Goal: Information Seeking & Learning: Learn about a topic

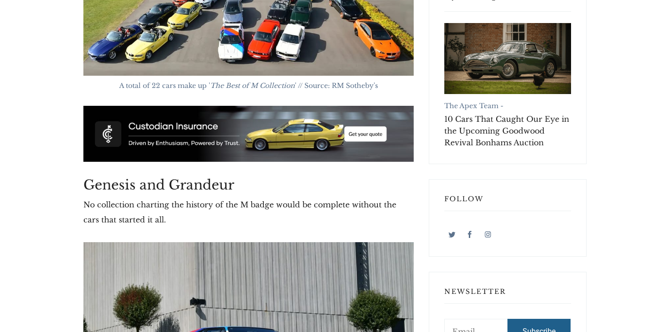
scroll to position [473, 0]
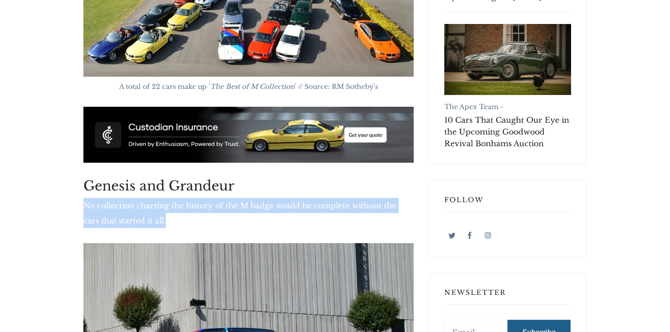
drag, startPoint x: 85, startPoint y: 182, endPoint x: 178, endPoint y: 191, distance: 93.7
click at [178, 198] on p "No collection charting the history of the M badge would be complete without the…" at bounding box center [248, 213] width 330 height 30
copy p "No collection charting the history of the M badge would be complete without the…"
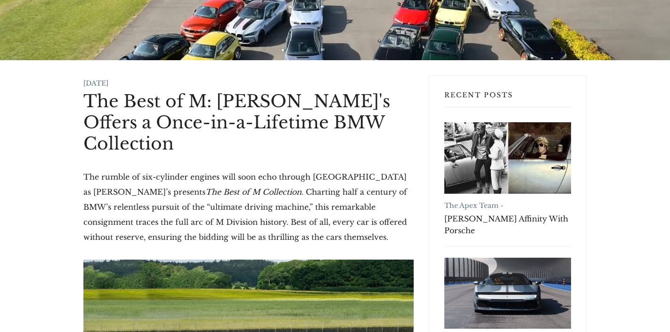
scroll to position [105, 0]
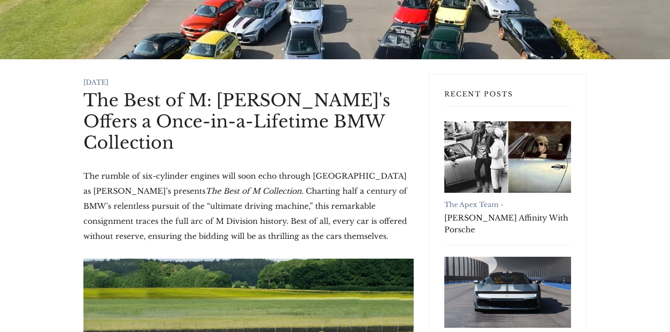
click at [88, 99] on h1 "The Best of M: [PERSON_NAME]'s Offers a Once-in-a-Lifetime BMW Collection" at bounding box center [248, 122] width 330 height 64
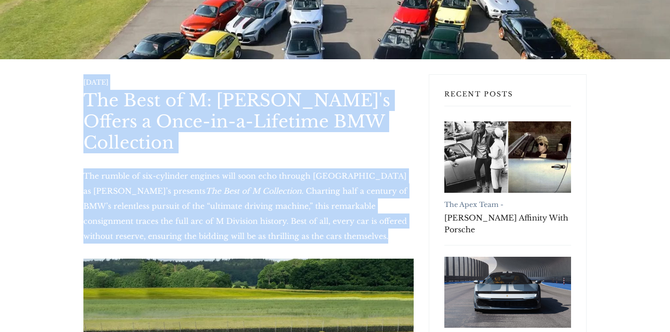
drag, startPoint x: 84, startPoint y: 80, endPoint x: 356, endPoint y: 208, distance: 300.6
copy article "[DATE] The Best of M: [PERSON_NAME]'s Offers a Once-in-a-Lifetime BMW Collectio…"
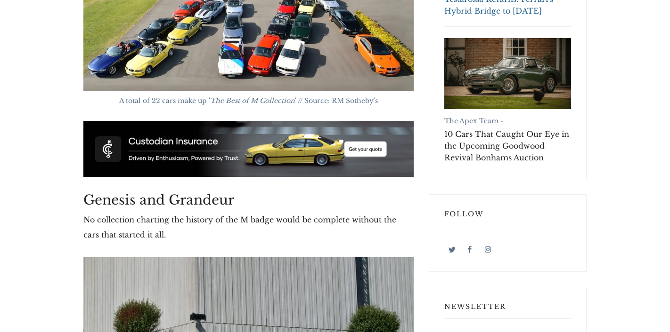
scroll to position [470, 0]
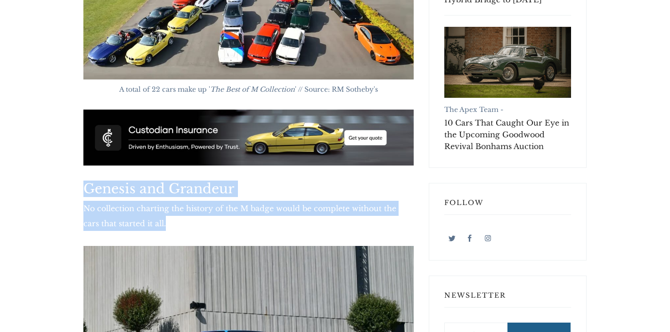
drag, startPoint x: 83, startPoint y: 166, endPoint x: 158, endPoint y: 201, distance: 82.4
copy div "Genesis and Grandeur No collection charting the history of the M badge would be…"
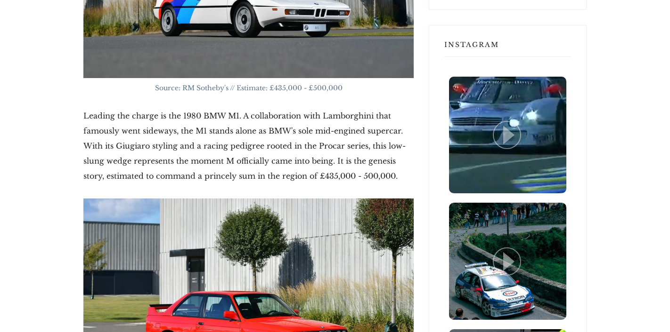
scroll to position [836, 0]
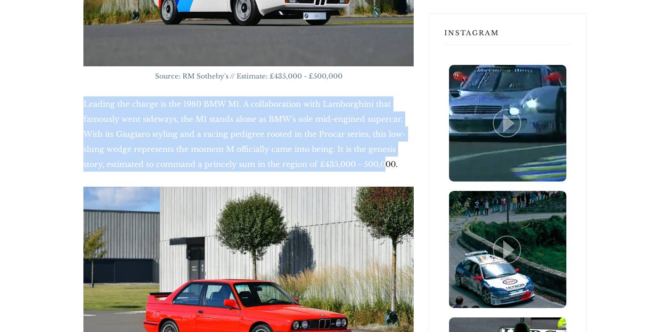
drag, startPoint x: 81, startPoint y: 82, endPoint x: 376, endPoint y: 144, distance: 301.0
copy p "Leading the charge is the 1980 BMW M1. A collaboration with Lamborghini that fa…"
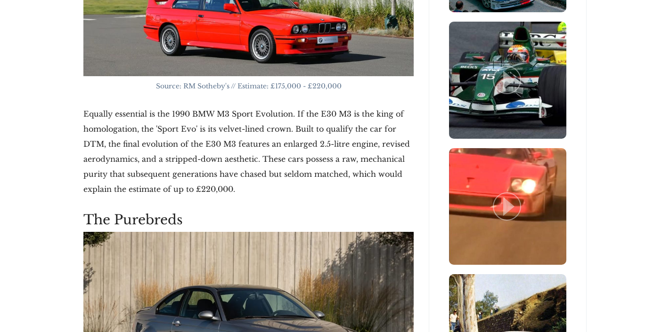
scroll to position [1142, 0]
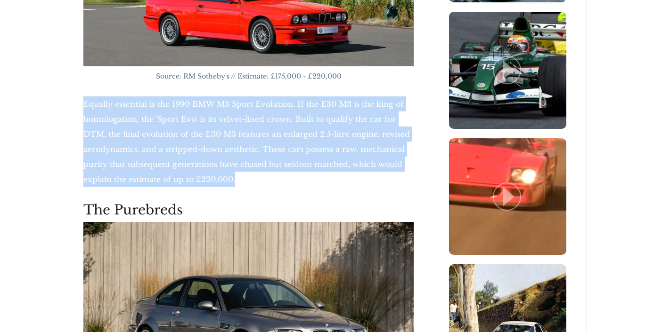
drag, startPoint x: 84, startPoint y: 81, endPoint x: 274, endPoint y: 153, distance: 203.6
click at [274, 154] on p "Equally essential is the 1990 BMW M3 Sport Evolution. If the E30 M3 is the king…" at bounding box center [248, 142] width 330 height 90
copy p "Equally essential is the 1990 BMW M3 Sport Evolution. If the E30 M3 is the king…"
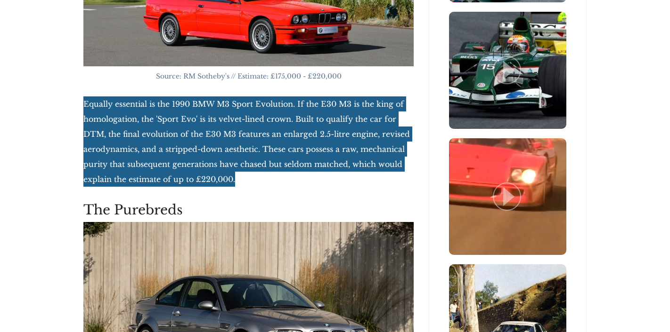
drag, startPoint x: 274, startPoint y: 153, endPoint x: 95, endPoint y: 171, distance: 180.3
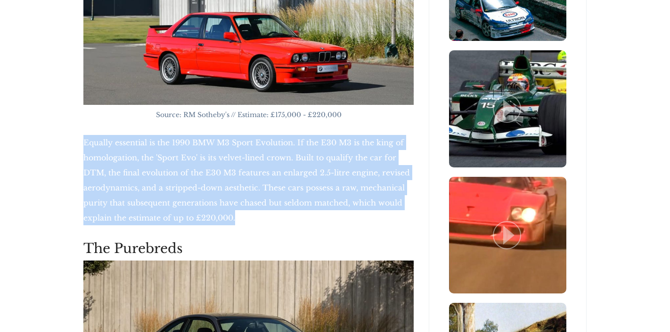
scroll to position [1103, 0]
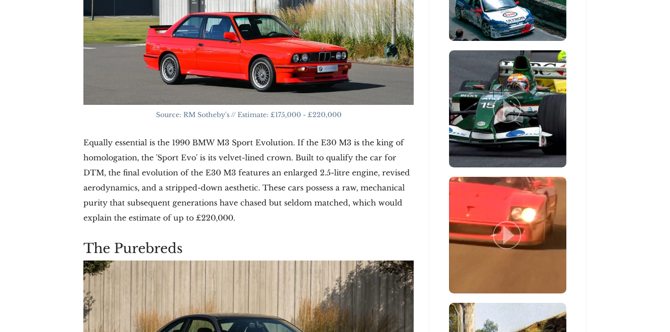
click at [95, 135] on p "Equally essential is the 1990 BMW M3 Sport Evolution. If the E30 M3 is the king…" at bounding box center [248, 180] width 330 height 90
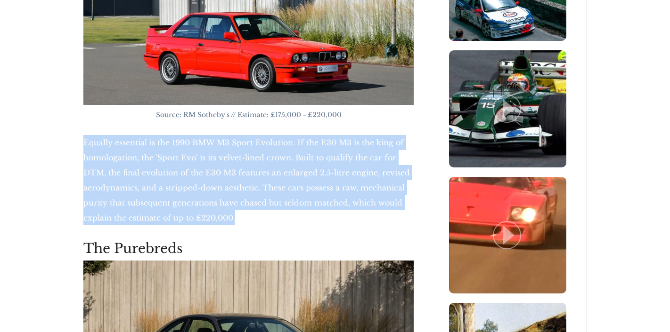
drag, startPoint x: 84, startPoint y: 120, endPoint x: 254, endPoint y: 194, distance: 185.5
click at [254, 194] on p "Equally essential is the 1990 BMW M3 Sport Evolution. If the E30 M3 is the king…" at bounding box center [248, 180] width 330 height 90
copy p "Equally essential is the 1990 BMW M3 Sport Evolution. If the E30 M3 is the king…"
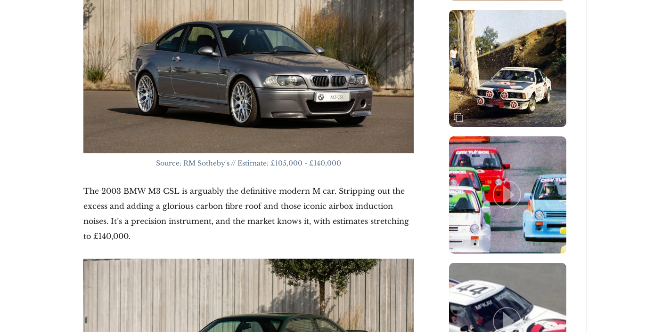
scroll to position [1410, 0]
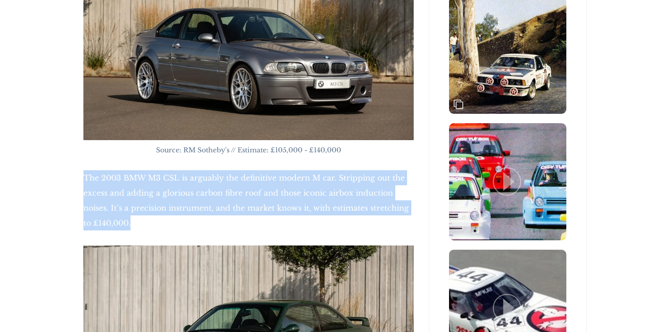
drag, startPoint x: 83, startPoint y: 155, endPoint x: 189, endPoint y: 194, distance: 112.9
copy p "The 2003 BMW M3 CSL is arguably the definitive modern M car. Stripping out the …"
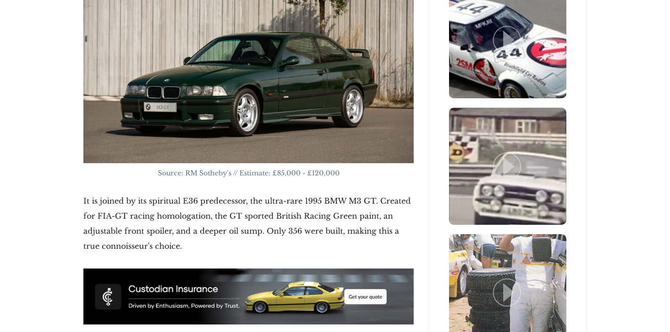
scroll to position [1679, 0]
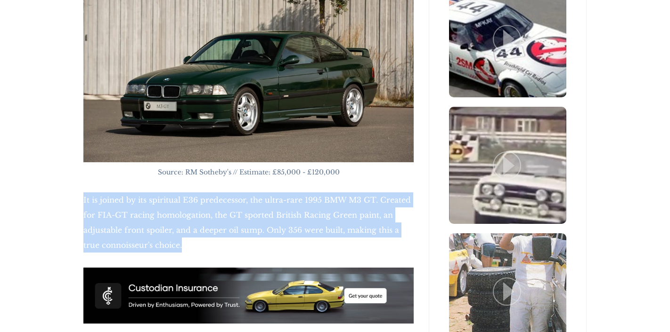
drag, startPoint x: 83, startPoint y: 177, endPoint x: 366, endPoint y: 217, distance: 285.4
click at [366, 218] on p "It is joined by its spiritual E36 predecessor, the ultra-rare 1995 BMW M3 GT. C…" at bounding box center [248, 223] width 330 height 60
copy p "It is joined by its spiritual E36 predecessor, the ultra-rare 1995 BMW M3 GT. C…"
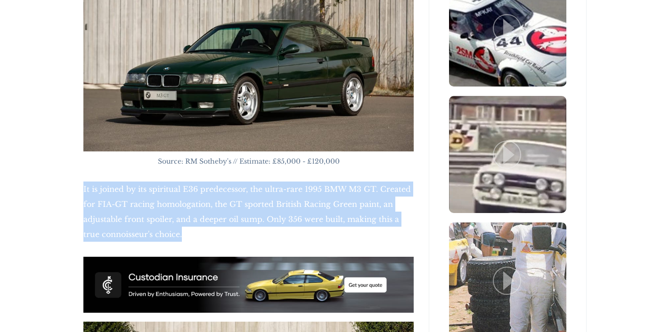
scroll to position [1680, 0]
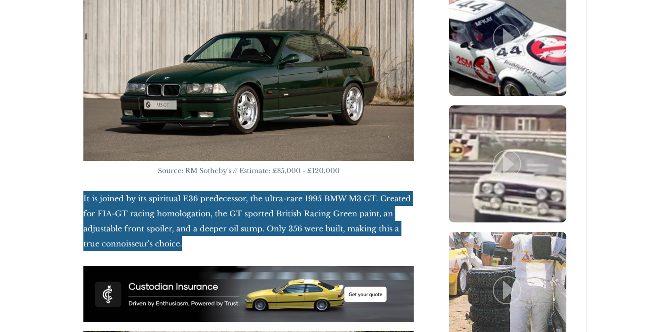
drag, startPoint x: 386, startPoint y: 329, endPoint x: 39, endPoint y: 185, distance: 375.7
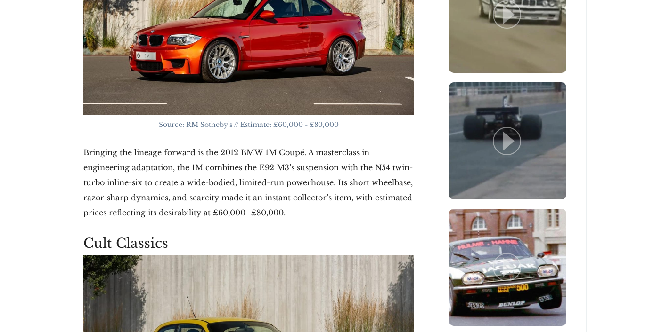
scroll to position [2098, 0]
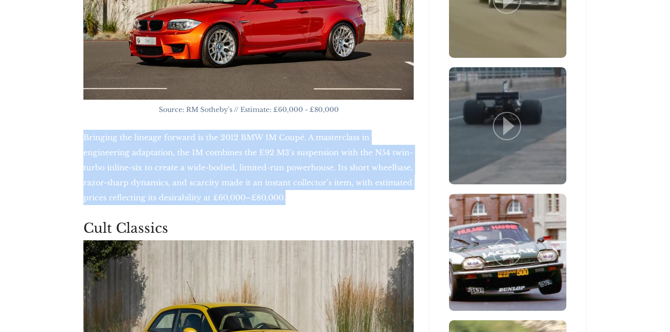
drag, startPoint x: 83, startPoint y: 114, endPoint x: 296, endPoint y: 172, distance: 220.1
click at [296, 174] on p "Bringing the lineage forward is the 2012 BMW 1M Coupé. A masterclass in enginee…" at bounding box center [248, 167] width 330 height 75
copy p "Bringing the lineage forward is the 2012 BMW 1M Coupé. A masterclass in enginee…"
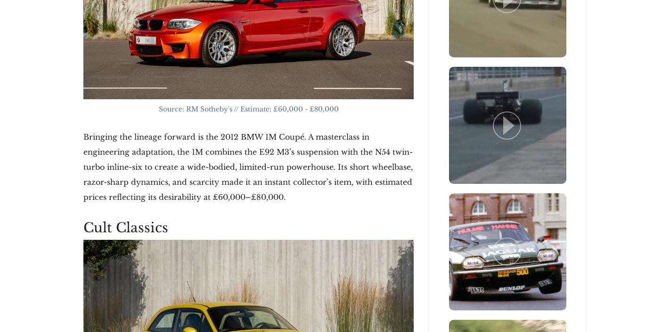
click at [155, 161] on p "Bringing the lineage forward is the 2012 BMW 1M Coupé. A masterclass in enginee…" at bounding box center [248, 166] width 330 height 75
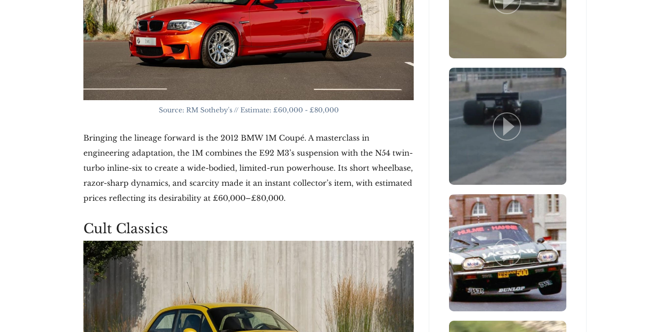
click at [83, 113] on div "[DATE] The Best of M: RM Sotheby's Offers a Once-in-a-Lifetime BMW Collection T…" at bounding box center [248, 223] width 345 height 4284
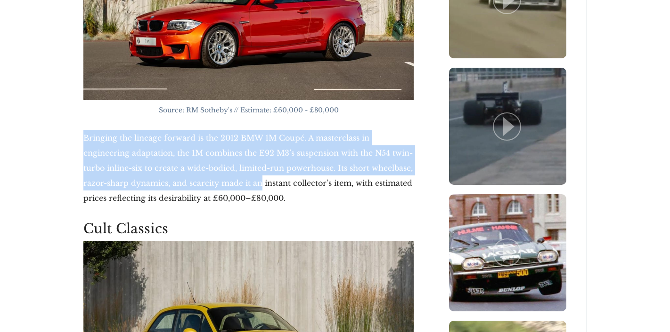
drag, startPoint x: 83, startPoint y: 113, endPoint x: 254, endPoint y: 151, distance: 174.6
click at [254, 152] on p "Bringing the lineage forward is the 2012 BMW 1M Coupé. A masterclass in enginee…" at bounding box center [248, 167] width 330 height 75
click at [124, 130] on p "Bringing the lineage forward is the 2012 BMW 1M Coupé. A masterclass in enginee…" at bounding box center [248, 167] width 330 height 75
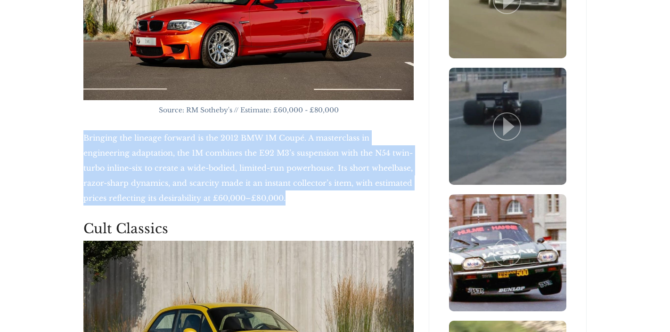
drag, startPoint x: 84, startPoint y: 115, endPoint x: 291, endPoint y: 177, distance: 216.0
click at [291, 177] on p "Bringing the lineage forward is the 2012 BMW 1M Coupé. A masterclass in enginee…" at bounding box center [248, 167] width 330 height 75
copy p "Bringing the lineage forward is the 2012 BMW 1M Coupé. A masterclass in enginee…"
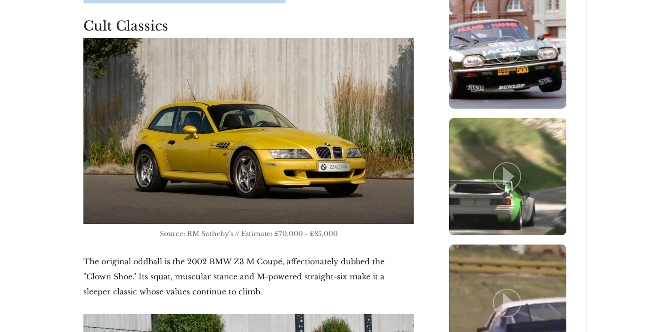
scroll to position [2304, 0]
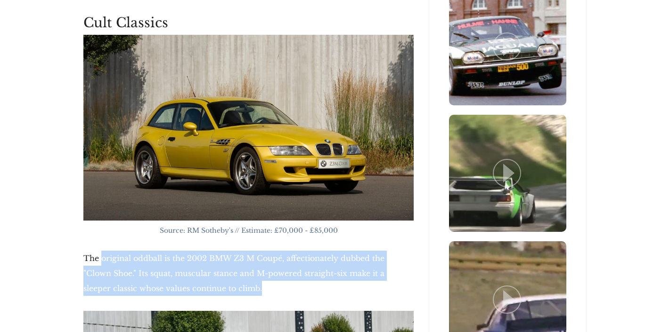
drag, startPoint x: 101, startPoint y: 238, endPoint x: 252, endPoint y: 274, distance: 154.9
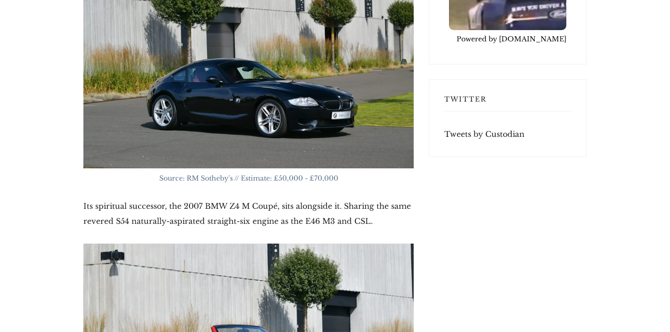
scroll to position [2635, 0]
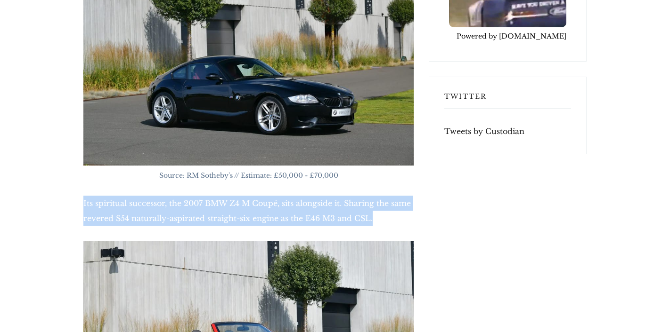
drag, startPoint x: 84, startPoint y: 177, endPoint x: 378, endPoint y: 192, distance: 294.2
click at [378, 196] on p "Its spiritual successor, the 2007 BMW Z4 M Coupé, sits alongside it. Sharing th…" at bounding box center [248, 211] width 330 height 30
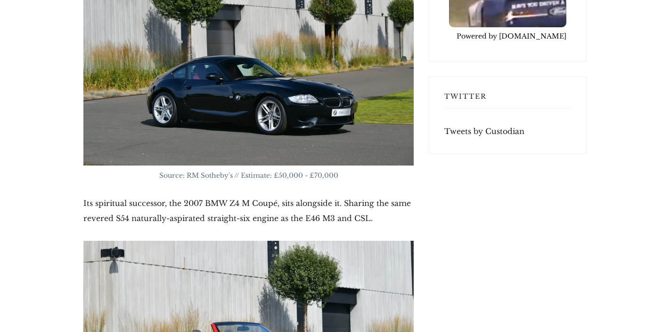
click at [222, 270] on img at bounding box center [248, 334] width 330 height 186
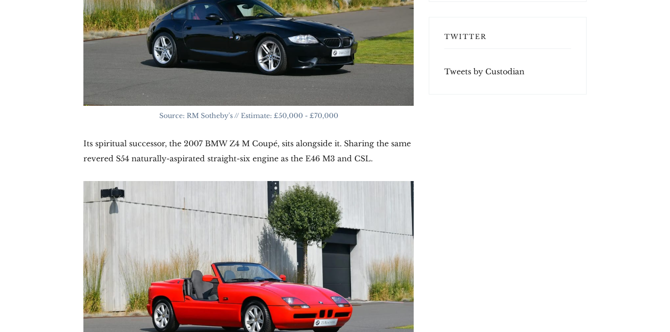
scroll to position [2698, 0]
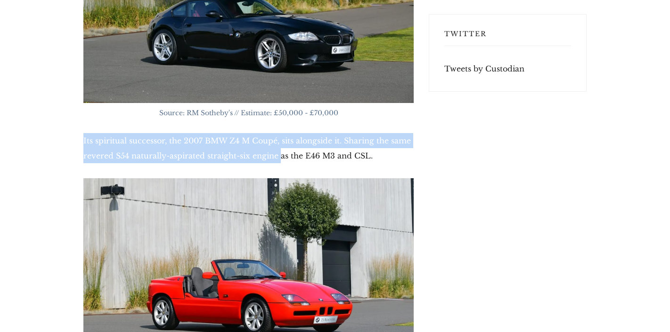
drag, startPoint x: 84, startPoint y: 119, endPoint x: 279, endPoint y: 135, distance: 196.1
click at [280, 136] on p "Its spiritual successor, the 2007 BMW Z4 M Coupé, sits alongside it. Sharing th…" at bounding box center [248, 148] width 330 height 30
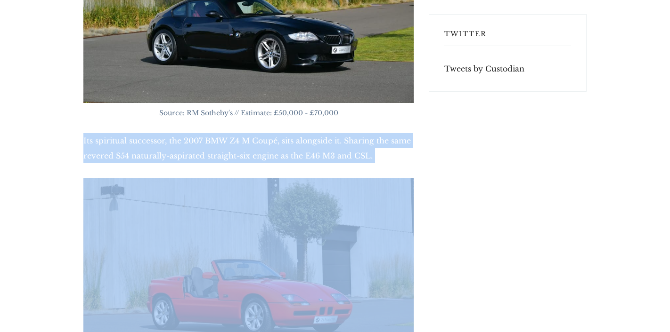
scroll to position [2707, 0]
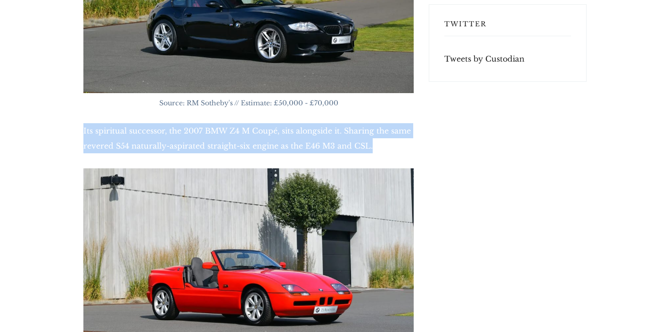
drag, startPoint x: 380, startPoint y: 125, endPoint x: 78, endPoint y: 111, distance: 301.7
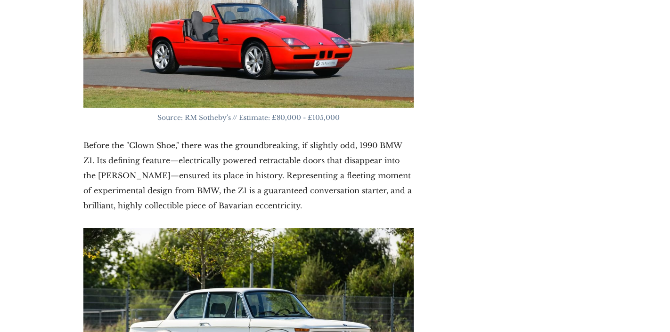
scroll to position [2954, 0]
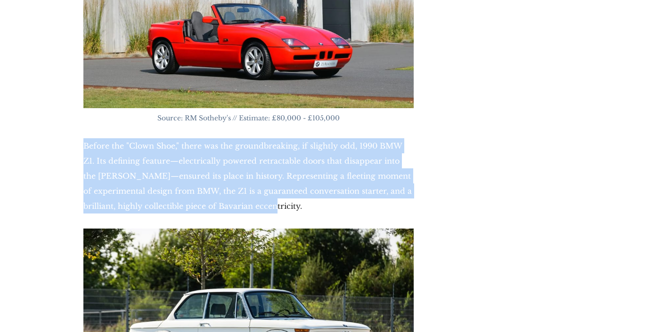
drag, startPoint x: 84, startPoint y: 122, endPoint x: 307, endPoint y: 179, distance: 229.4
click at [307, 179] on p "Before the "Clown Shoe," there was the groundbreaking, if slightly odd, 1990 BM…" at bounding box center [248, 175] width 330 height 75
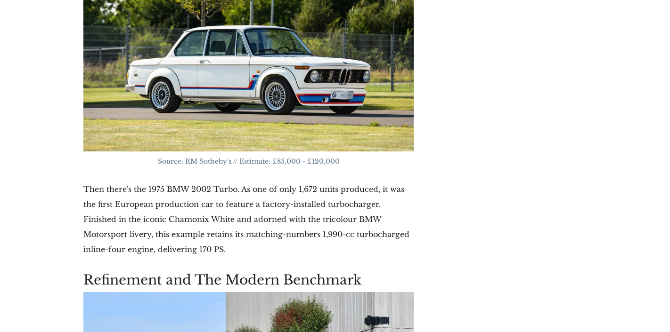
scroll to position [3223, 0]
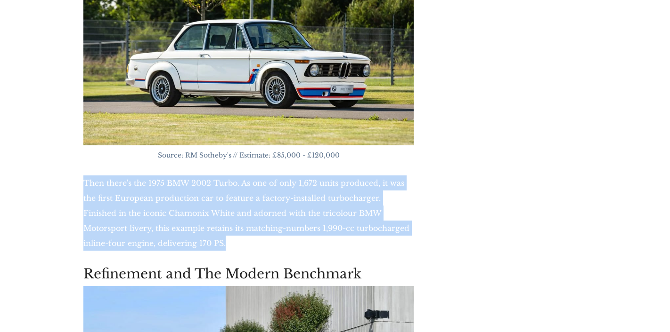
drag, startPoint x: 82, startPoint y: 156, endPoint x: 270, endPoint y: 220, distance: 198.6
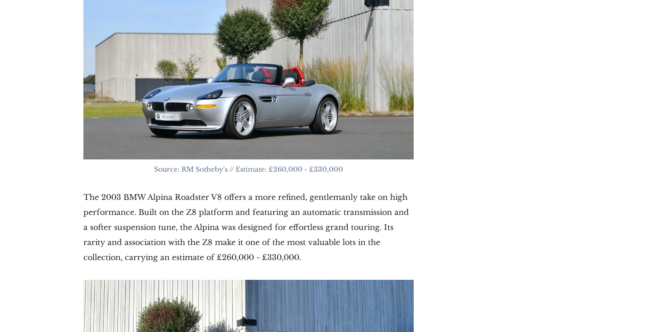
scroll to position [3539, 0]
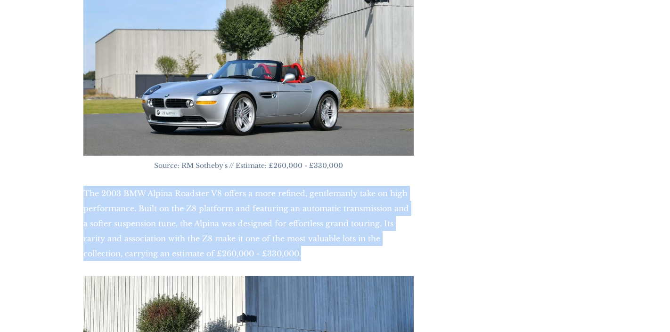
drag, startPoint x: 82, startPoint y: 168, endPoint x: 268, endPoint y: 226, distance: 195.4
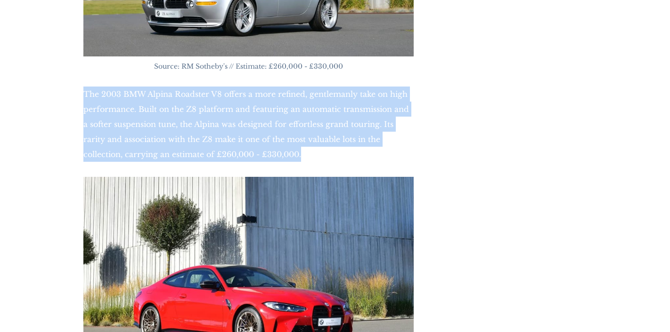
scroll to position [3640, 0]
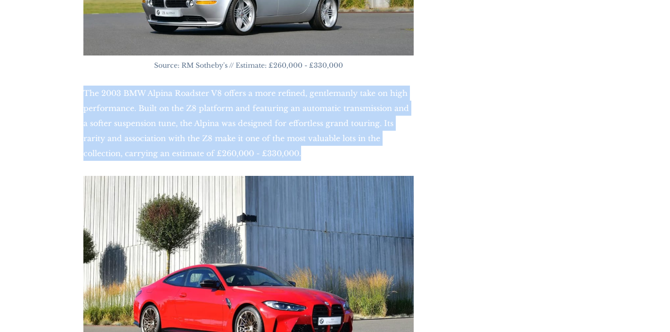
click at [278, 197] on img at bounding box center [248, 274] width 330 height 196
click at [231, 196] on img at bounding box center [248, 274] width 330 height 196
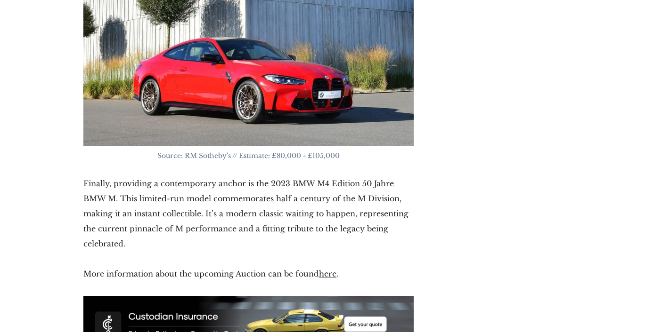
scroll to position [3888, 0]
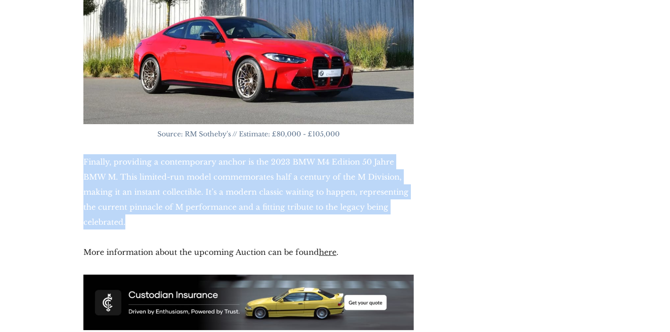
drag, startPoint x: 83, startPoint y: 138, endPoint x: 308, endPoint y: 205, distance: 234.7
click at [308, 205] on p "Finally, providing a contemporary anchor is the 2023 BMW M4 Edition 50 Jahre BM…" at bounding box center [248, 191] width 330 height 75
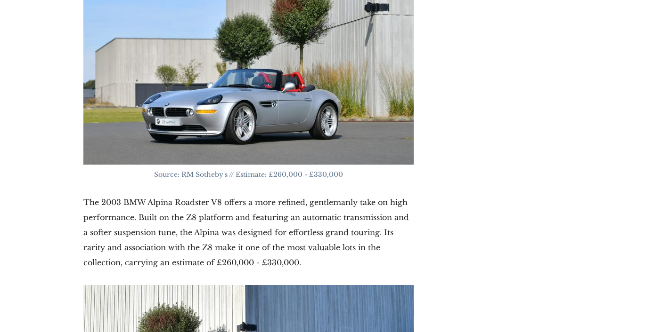
scroll to position [3530, 0]
click at [203, 230] on p "The 2003 BMW Alpina Roadster V8 offers a more refined, gentlemanly take on high…" at bounding box center [248, 232] width 330 height 75
click at [268, 230] on p "The 2003 BMW Alpina Roadster V8 offers a more refined, gentlemanly take on high…" at bounding box center [248, 232] width 330 height 75
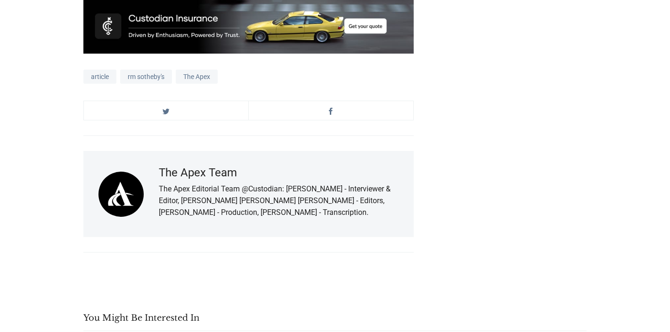
scroll to position [4168, 0]
